Goal: Information Seeking & Learning: Compare options

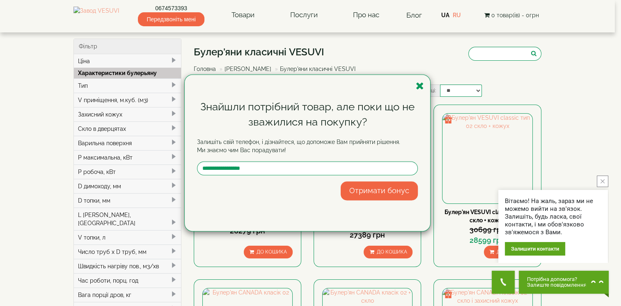
click at [161, 53] on div "Знайшли потрібний товар, але поки що не зважилися на покупку? Залишіть свій тел…" at bounding box center [310, 153] width 621 height 306
click at [106, 66] on div "Знайшли потрібний товар, але поки що не зважилися на покупку? Залишіть свій тел…" at bounding box center [310, 153] width 621 height 306
click at [123, 73] on div "Знайшли потрібний товар, але поки що не зважилися на покупку? Залишіть свій тел…" at bounding box center [310, 153] width 621 height 306
click at [419, 87] on icon "button" at bounding box center [420, 86] width 8 height 10
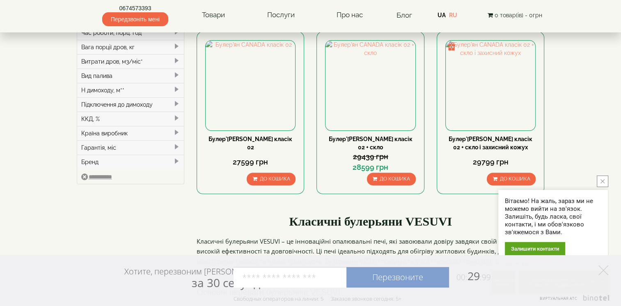
scroll to position [238, 0]
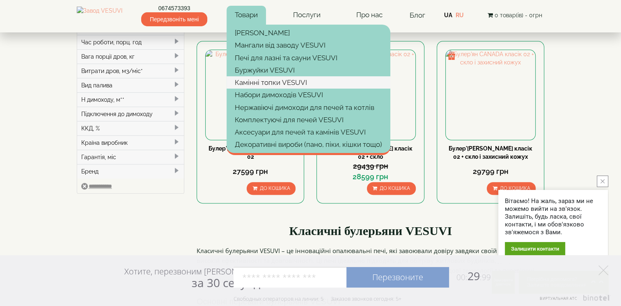
click at [300, 84] on link "Камінні топки VESUVI" at bounding box center [309, 82] width 164 height 12
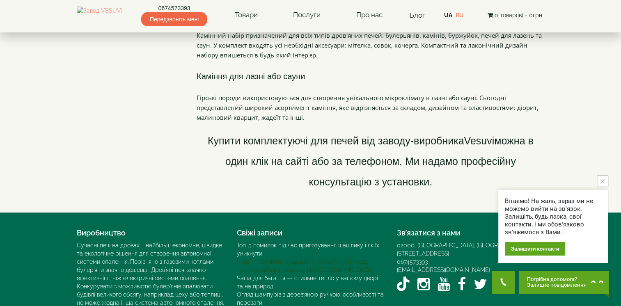
scroll to position [574, 0]
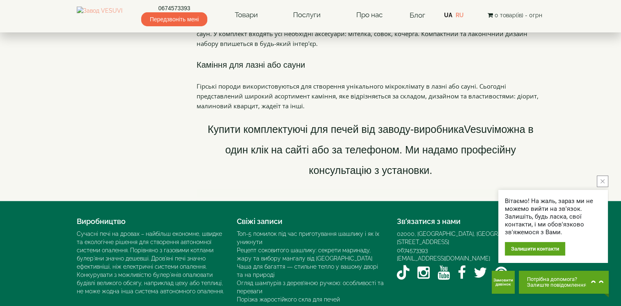
click at [604, 182] on button "close button" at bounding box center [602, 181] width 11 height 11
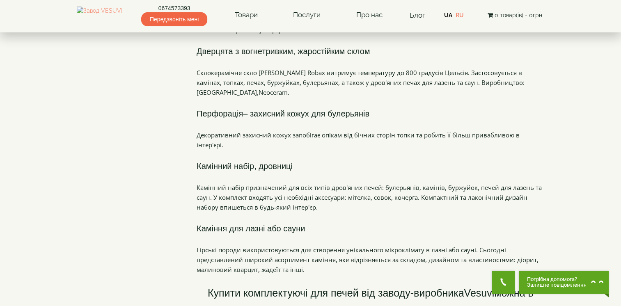
scroll to position [369, 0]
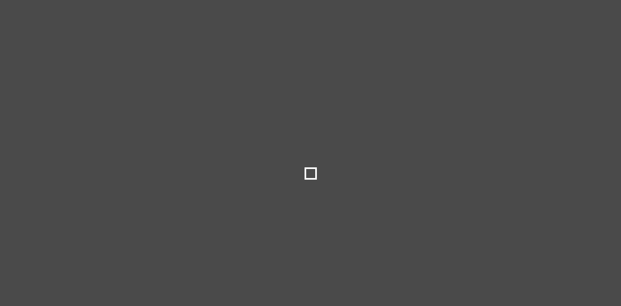
select select
